Goal: Check status: Check status

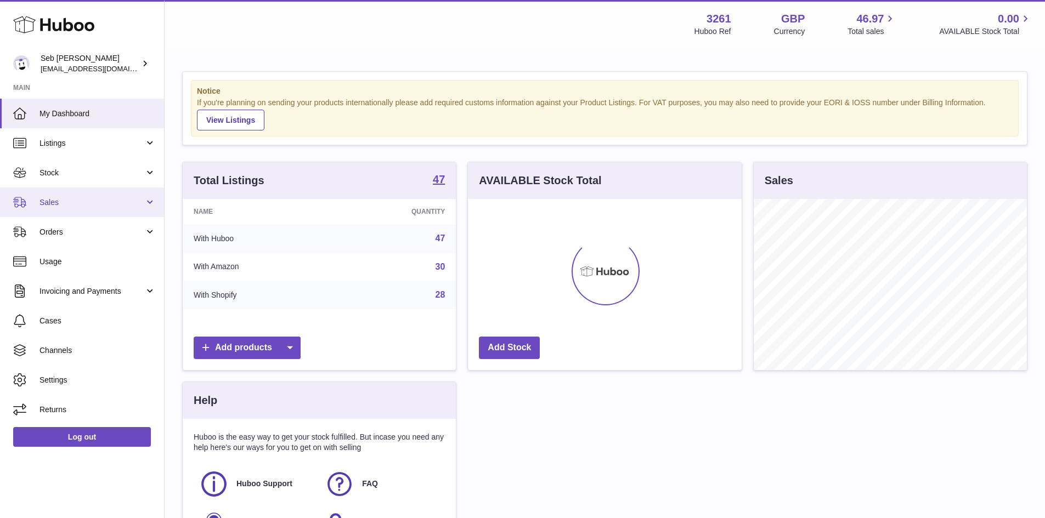
scroll to position [171, 274]
click at [56, 174] on span "Stock" at bounding box center [91, 173] width 105 height 10
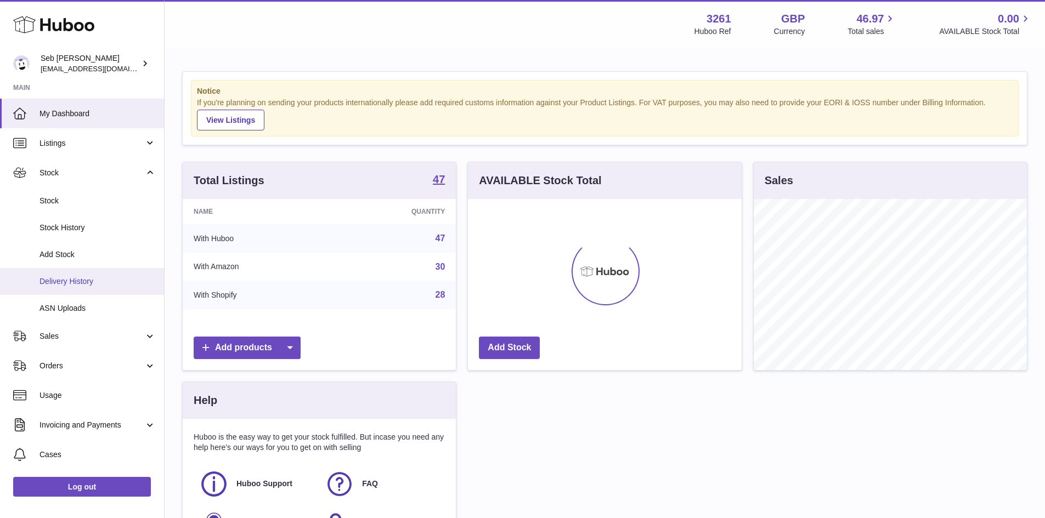
click at [93, 284] on span "Delivery History" at bounding box center [97, 281] width 116 height 10
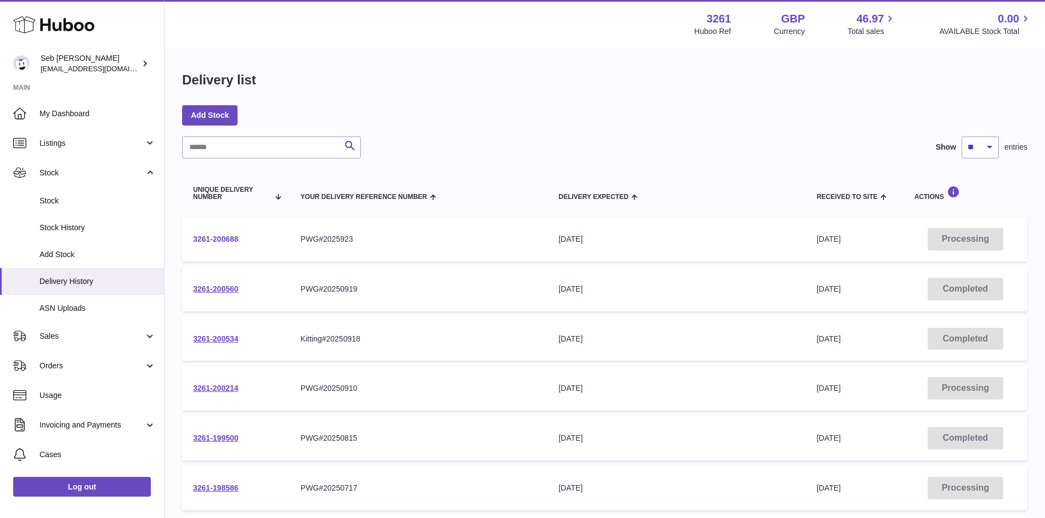
click at [231, 239] on link "3261-200688" at bounding box center [216, 239] width 46 height 9
click at [227, 240] on link "3261-200688" at bounding box center [216, 239] width 46 height 9
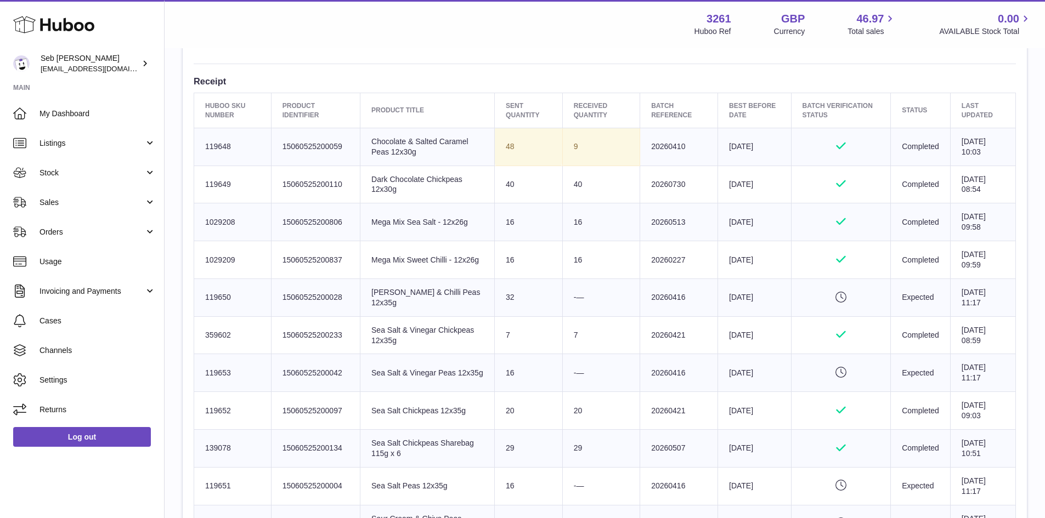
scroll to position [384, 0]
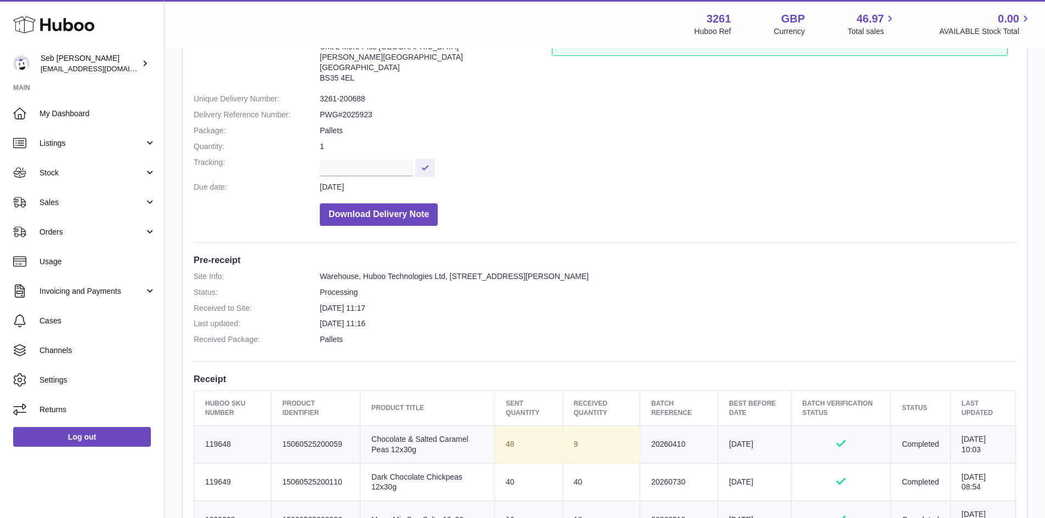
scroll to position [110, 0]
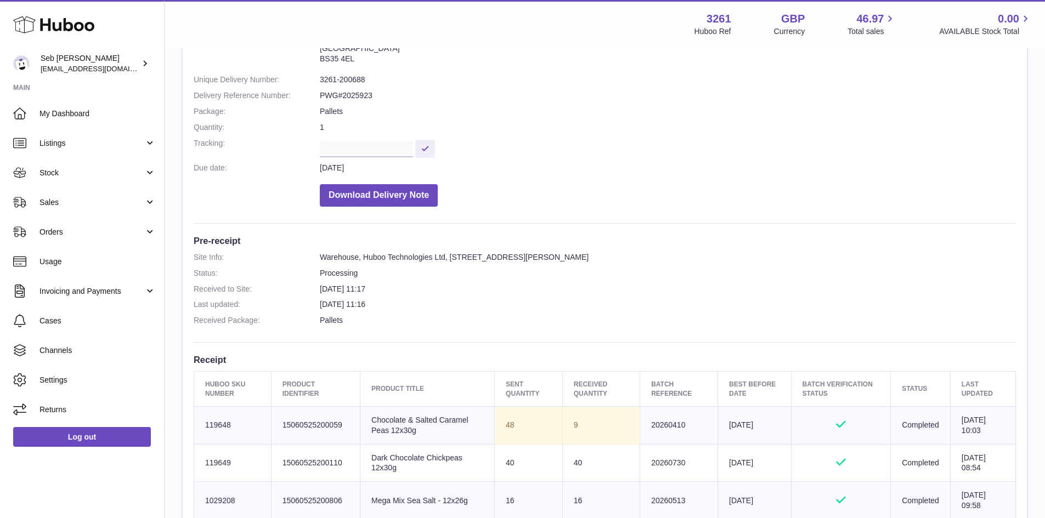
click at [379, 425] on td "Product title Chocolate & Salted Caramel Peas 12x30g" at bounding box center [427, 425] width 134 height 38
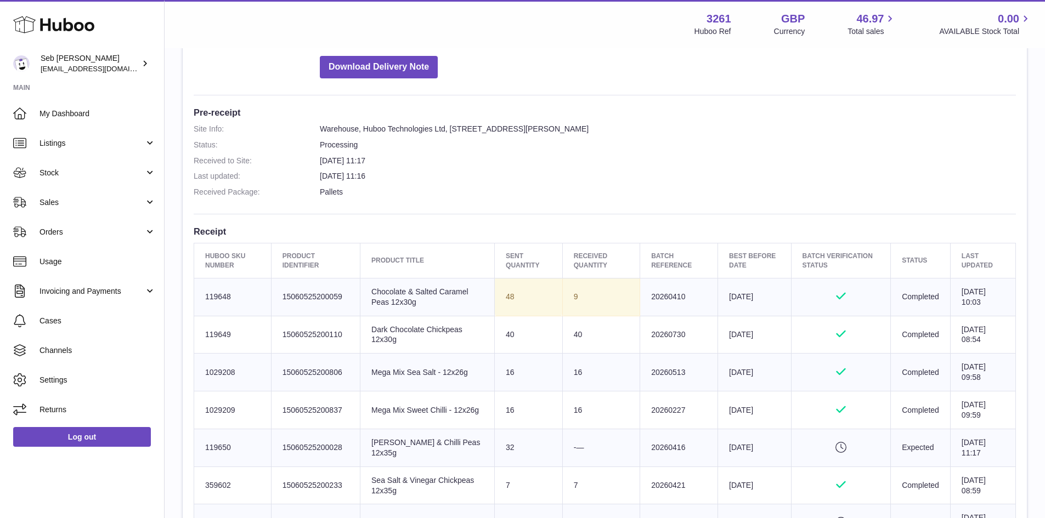
scroll to position [219, 0]
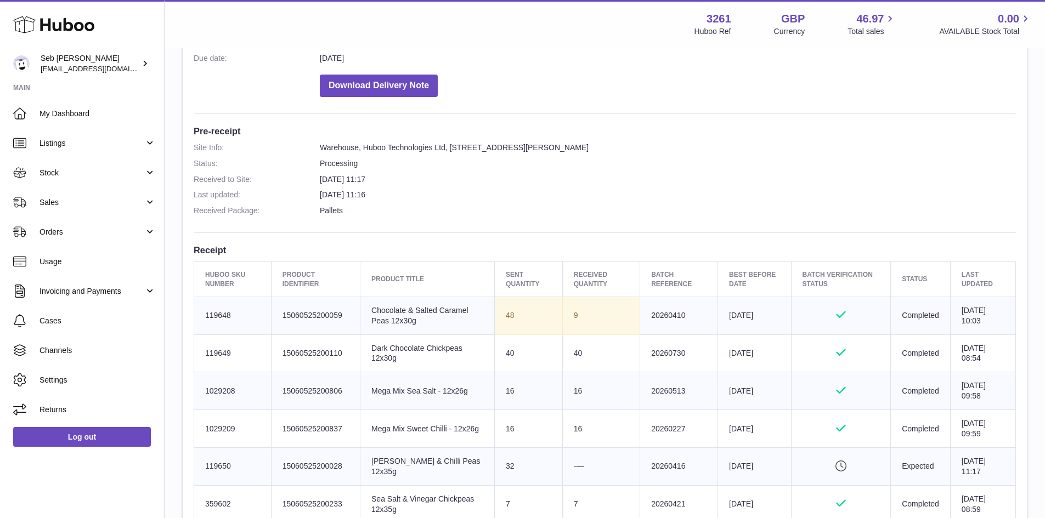
drag, startPoint x: 202, startPoint y: 312, endPoint x: 242, endPoint y: 321, distance: 41.1
click at [242, 321] on td "Huboo SKU Number 119648" at bounding box center [232, 316] width 77 height 38
copy td "119648"
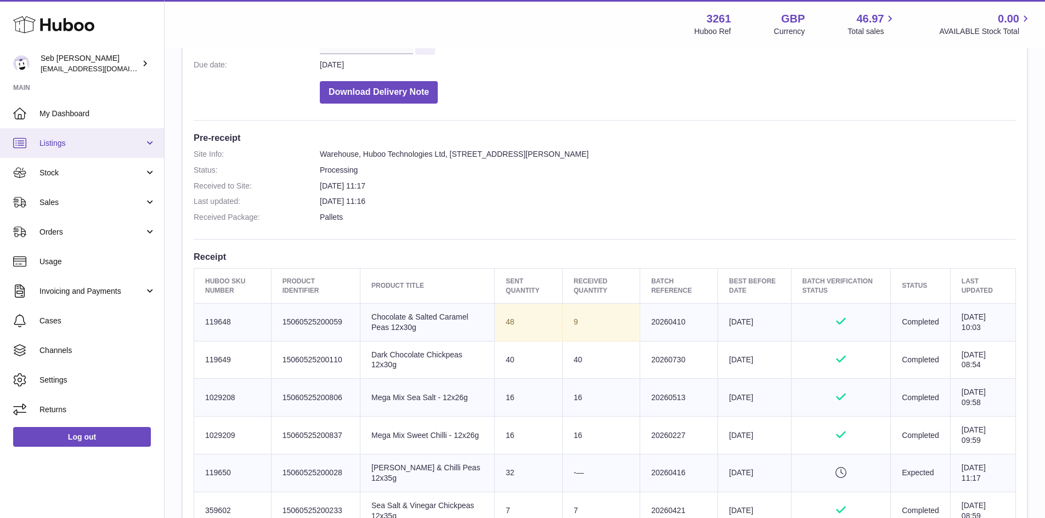
scroll to position [229, 0]
